Goal: Task Accomplishment & Management: Use online tool/utility

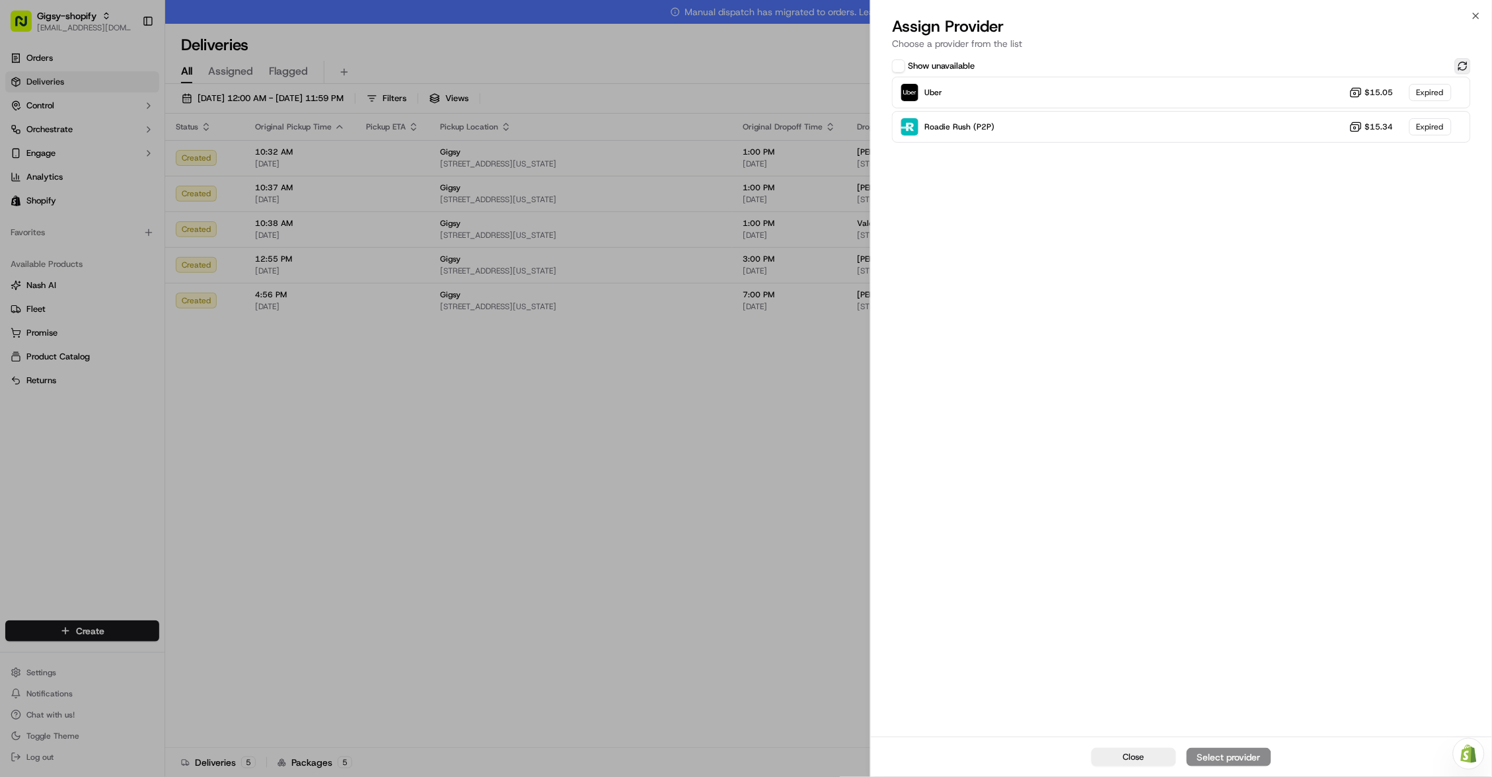
click at [1469, 61] on button at bounding box center [1463, 66] width 16 height 16
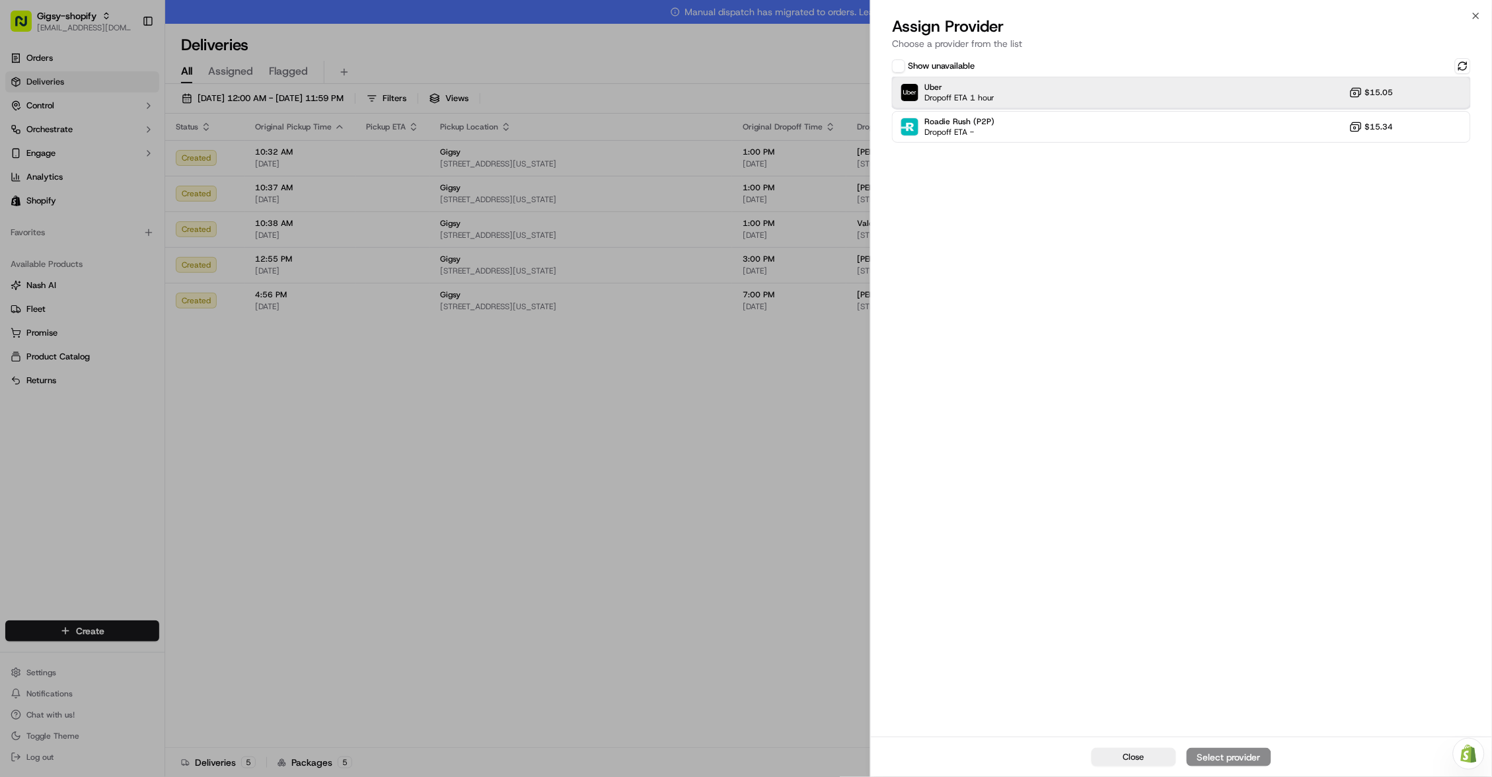
click at [1201, 98] on div "Uber Dropoff ETA 1 hour $15.05" at bounding box center [1181, 93] width 579 height 32
click at [1240, 759] on div "Assign Provider" at bounding box center [1229, 757] width 65 height 13
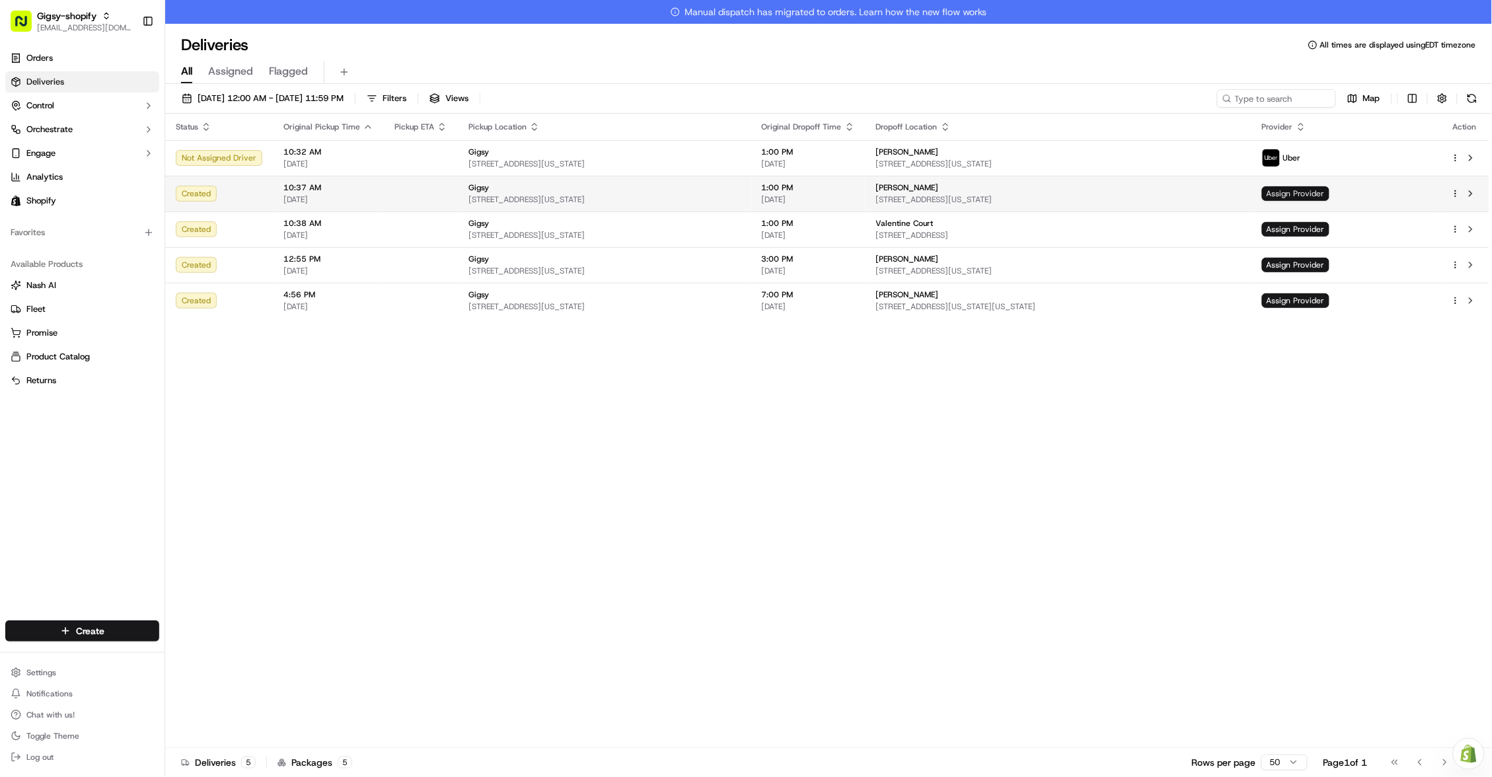
click at [1330, 195] on span "Assign Provider" at bounding box center [1295, 193] width 67 height 15
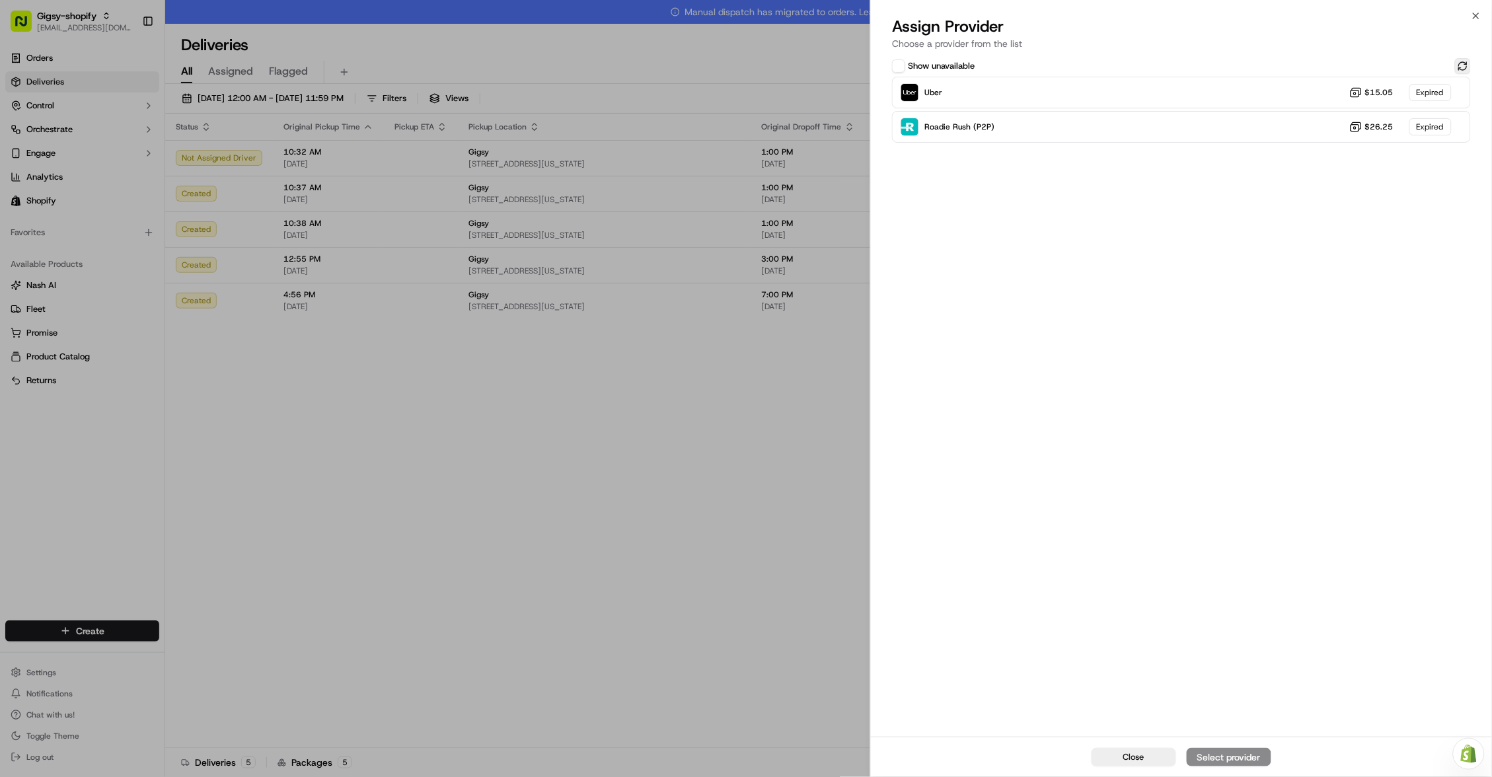
click at [1465, 64] on button at bounding box center [1463, 66] width 16 height 16
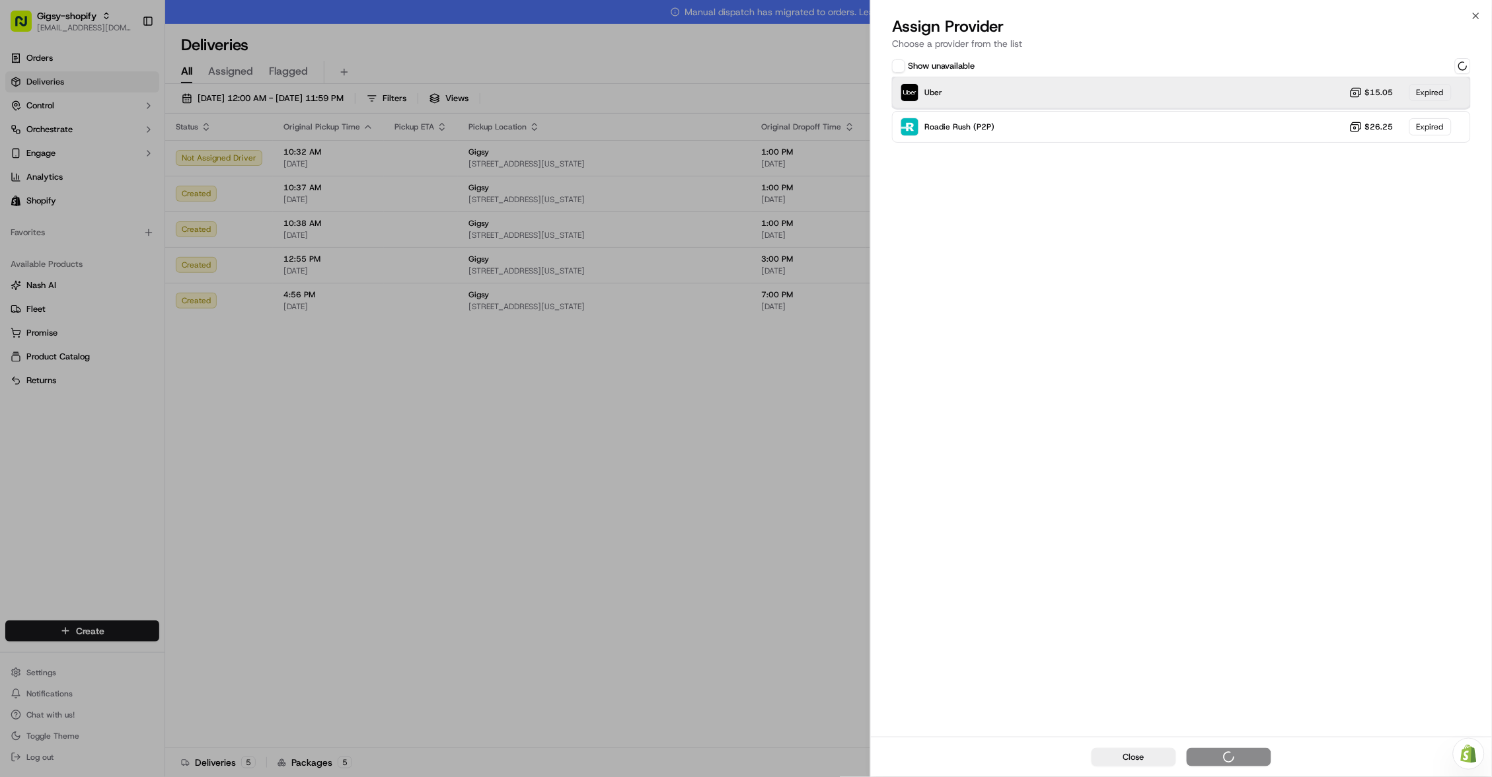
click at [1300, 98] on div "Uber $15.05 Expired" at bounding box center [1181, 93] width 579 height 32
click at [1240, 95] on div "Uber Dropoff ETA 1 hour $15.05" at bounding box center [1181, 93] width 579 height 32
click at [1214, 758] on div "Assign Provider" at bounding box center [1229, 757] width 65 height 13
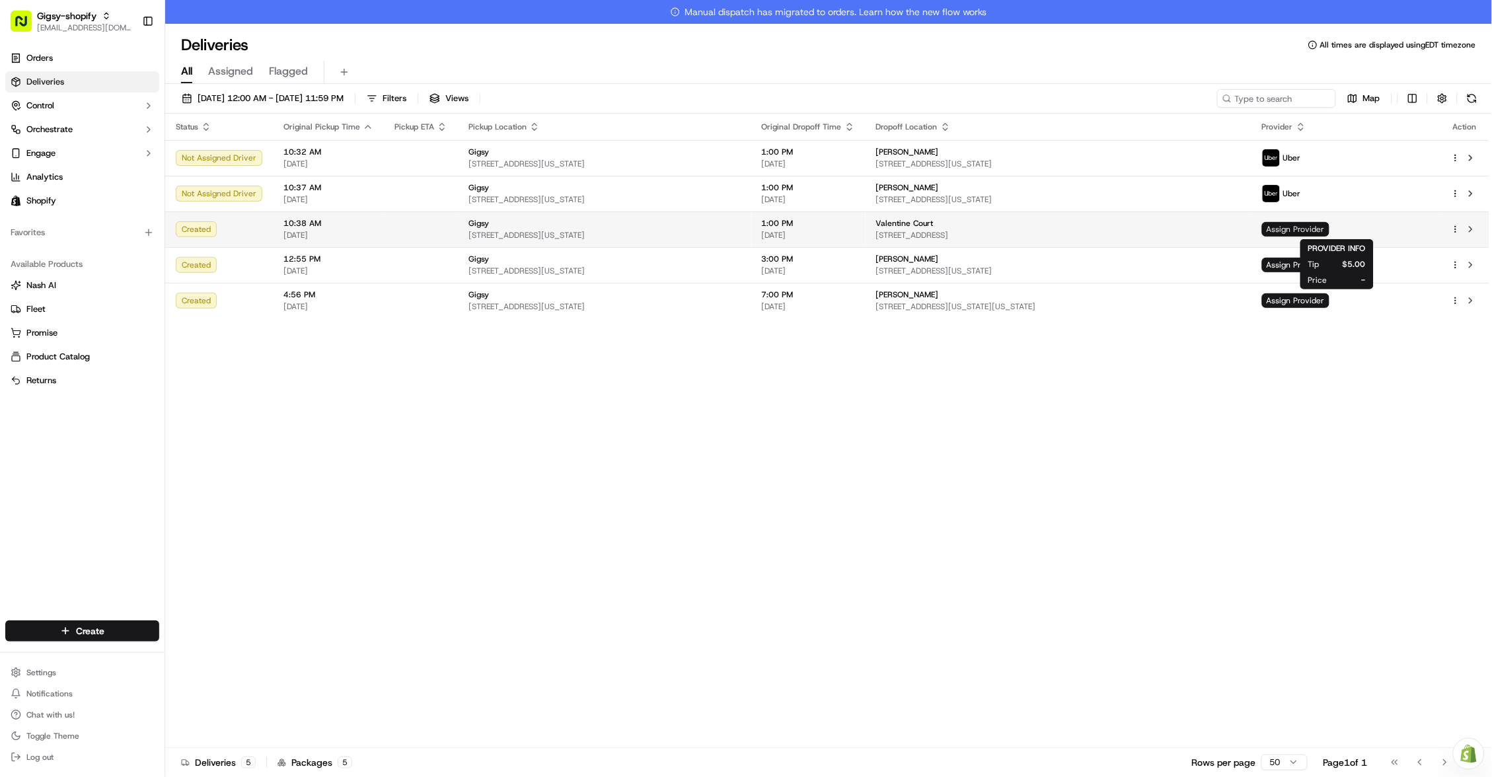
click at [1330, 222] on span "Assign Provider" at bounding box center [1295, 229] width 67 height 15
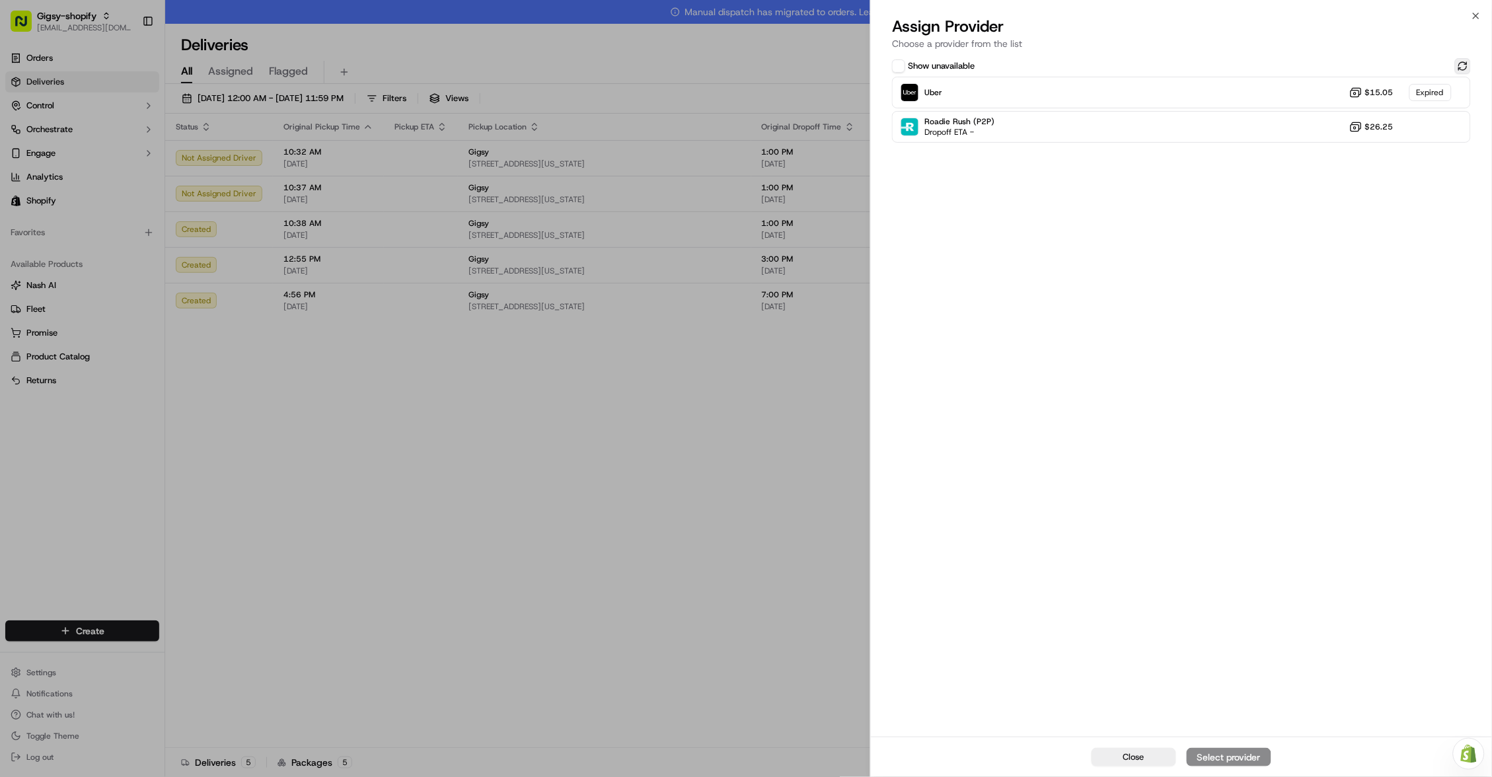
click at [1459, 67] on button at bounding box center [1463, 66] width 16 height 16
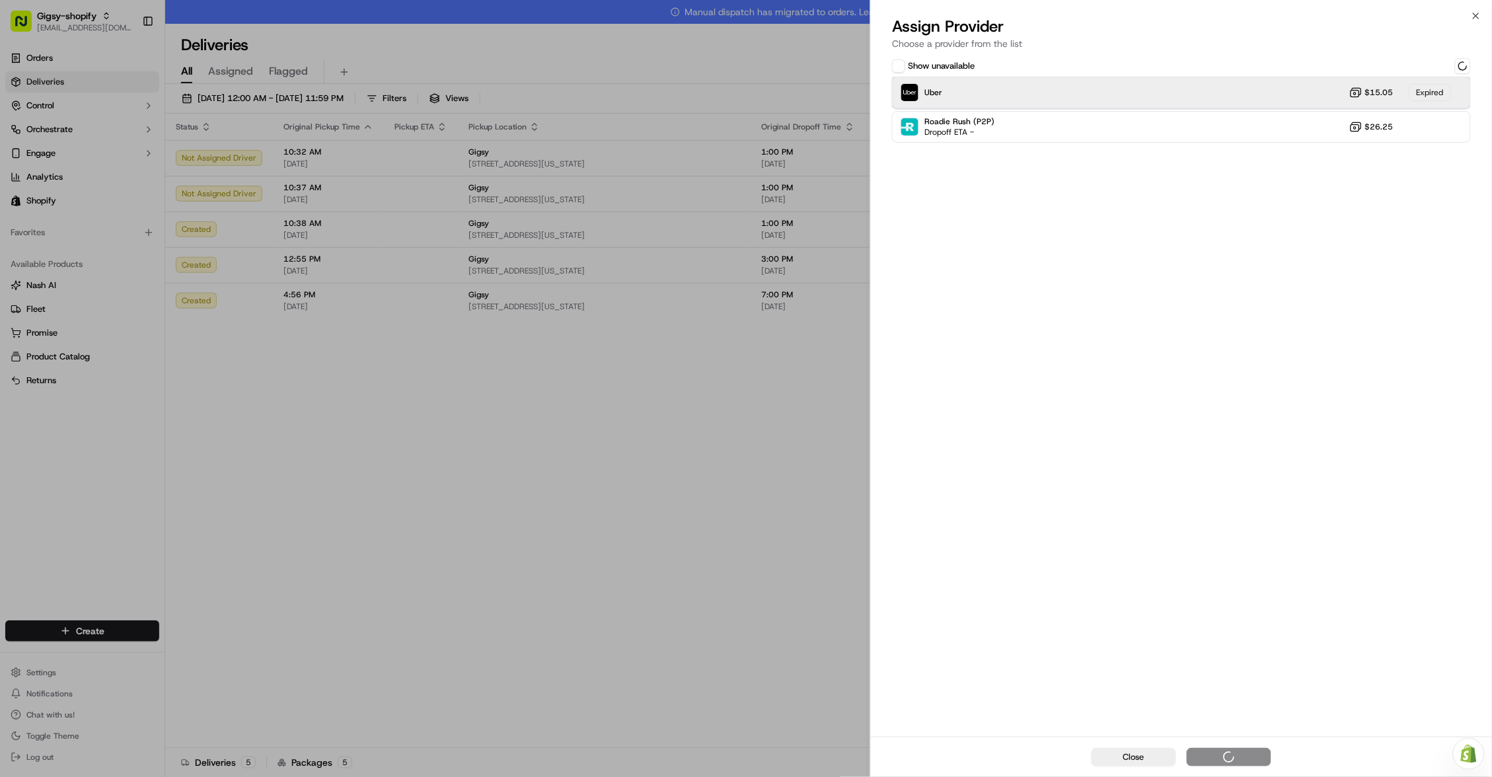
click at [1260, 89] on div "Uber $15.05 Expired" at bounding box center [1181, 93] width 579 height 32
click at [1224, 91] on div "Uber Dropoff ETA 1 hour $15.05" at bounding box center [1181, 93] width 579 height 32
click at [1245, 756] on div "Assign Provider" at bounding box center [1229, 757] width 65 height 13
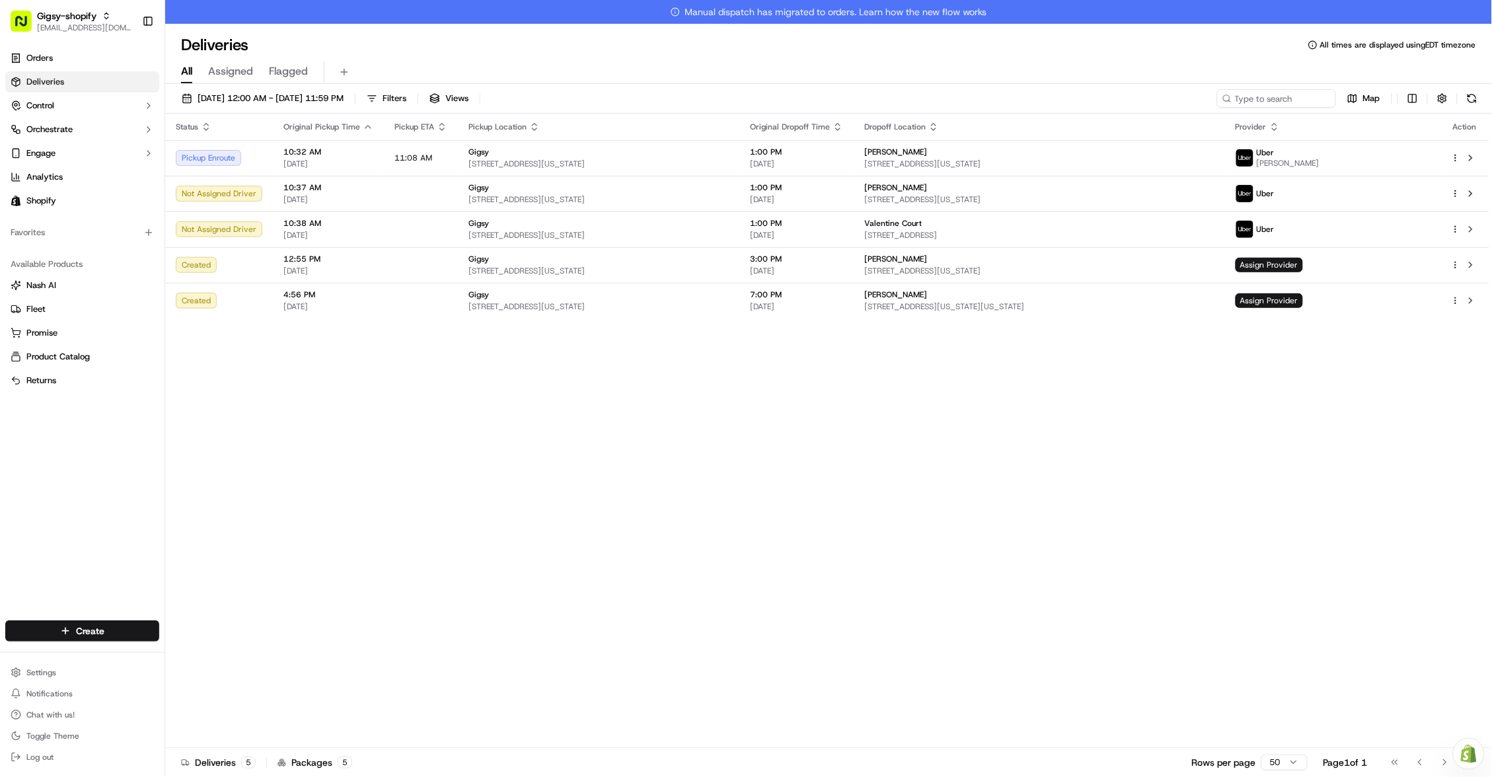
click at [1475, 159] on button at bounding box center [1471, 158] width 16 height 16
